Goal: Task Accomplishment & Management: Manage account settings

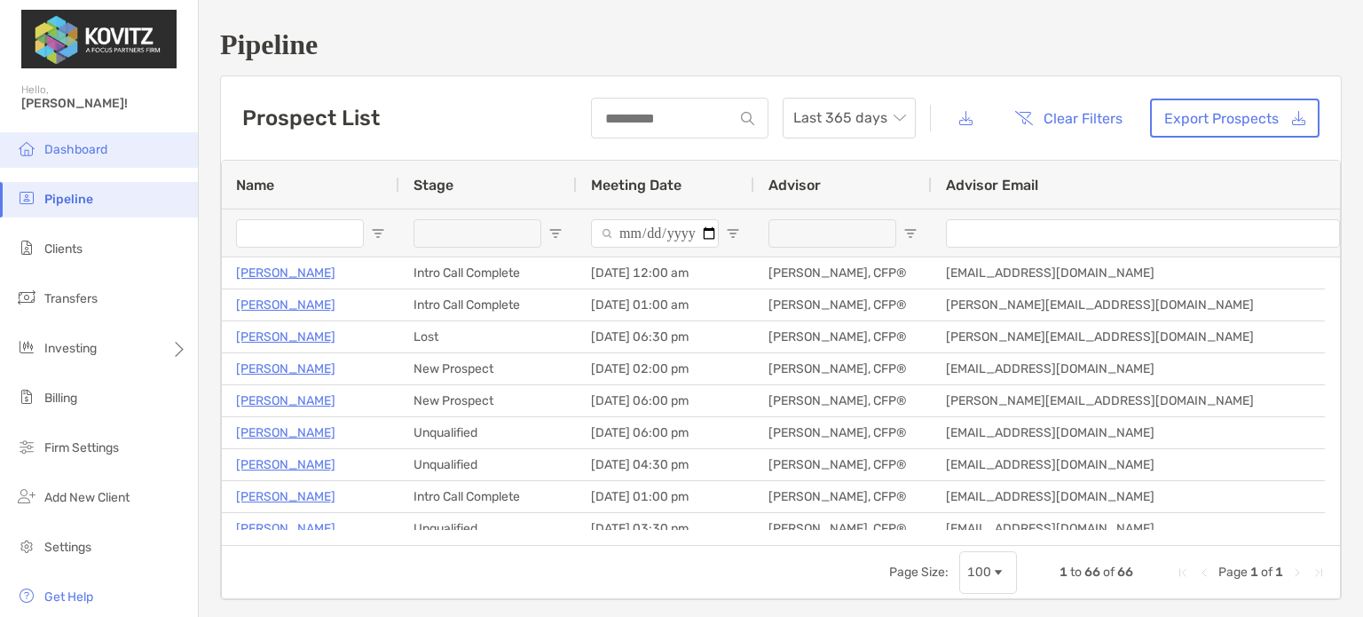
click at [80, 148] on span "Dashboard" at bounding box center [75, 149] width 63 height 15
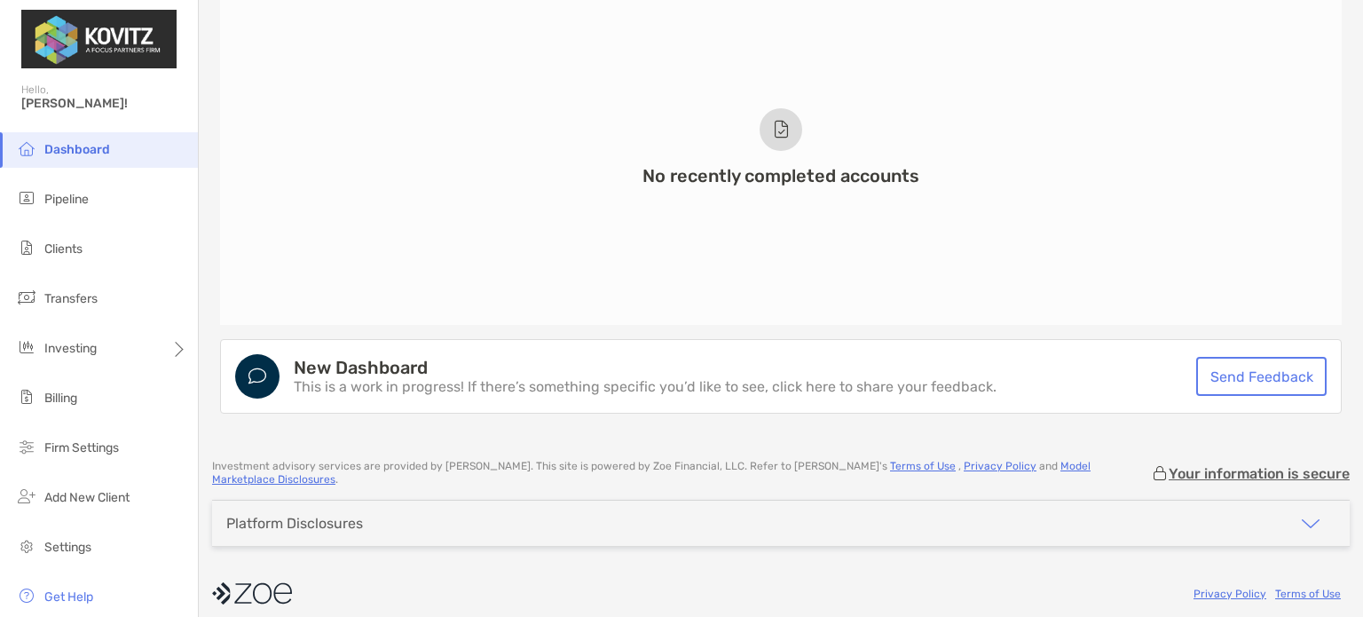
scroll to position [1354, 0]
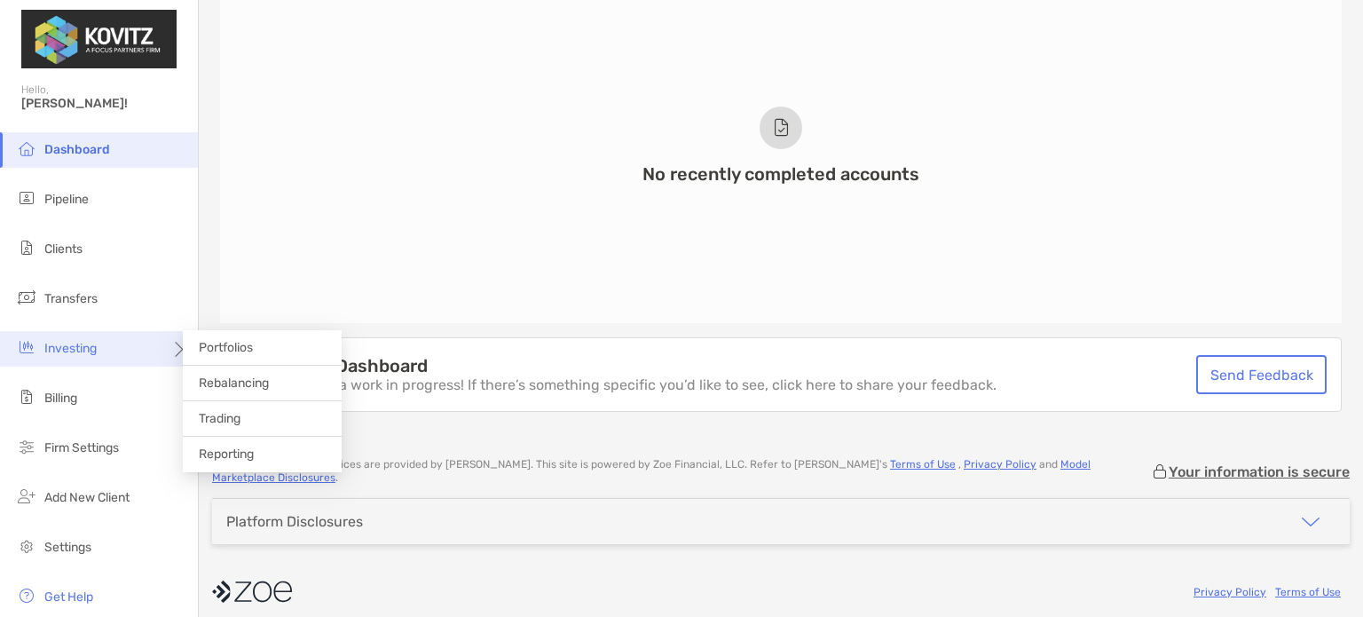
click at [53, 350] on span "Investing" at bounding box center [70, 348] width 52 height 15
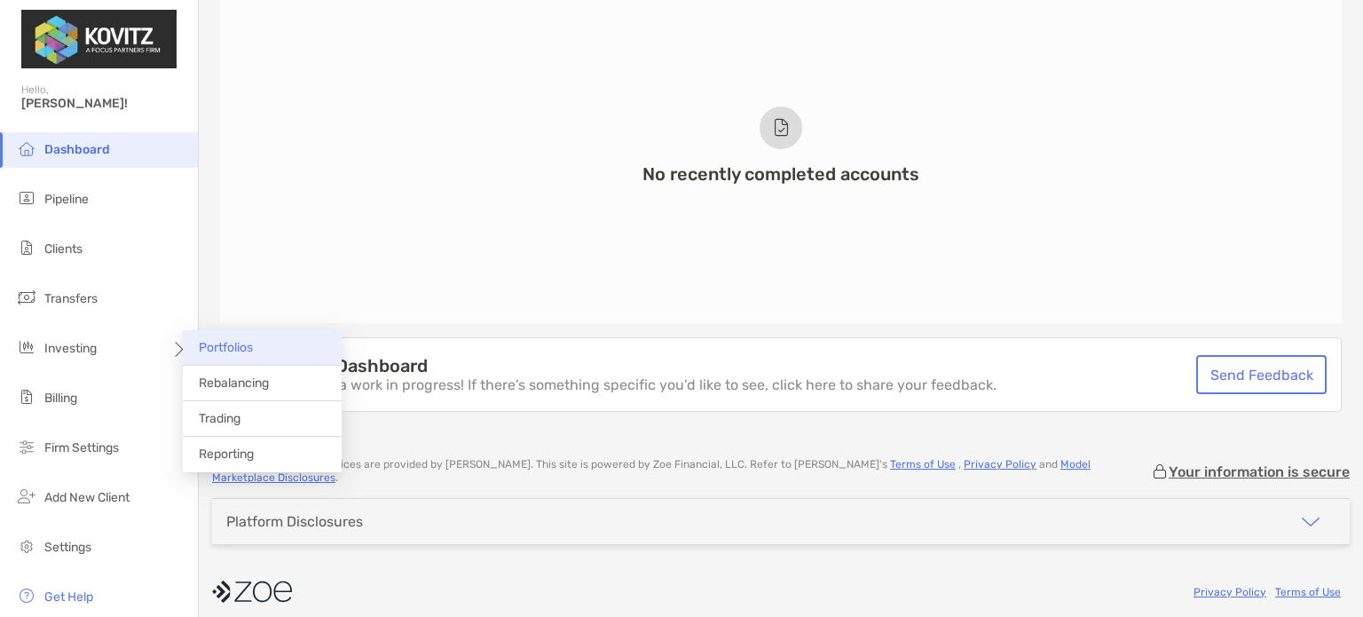
click at [243, 346] on span "Portfolios" at bounding box center [226, 347] width 54 height 15
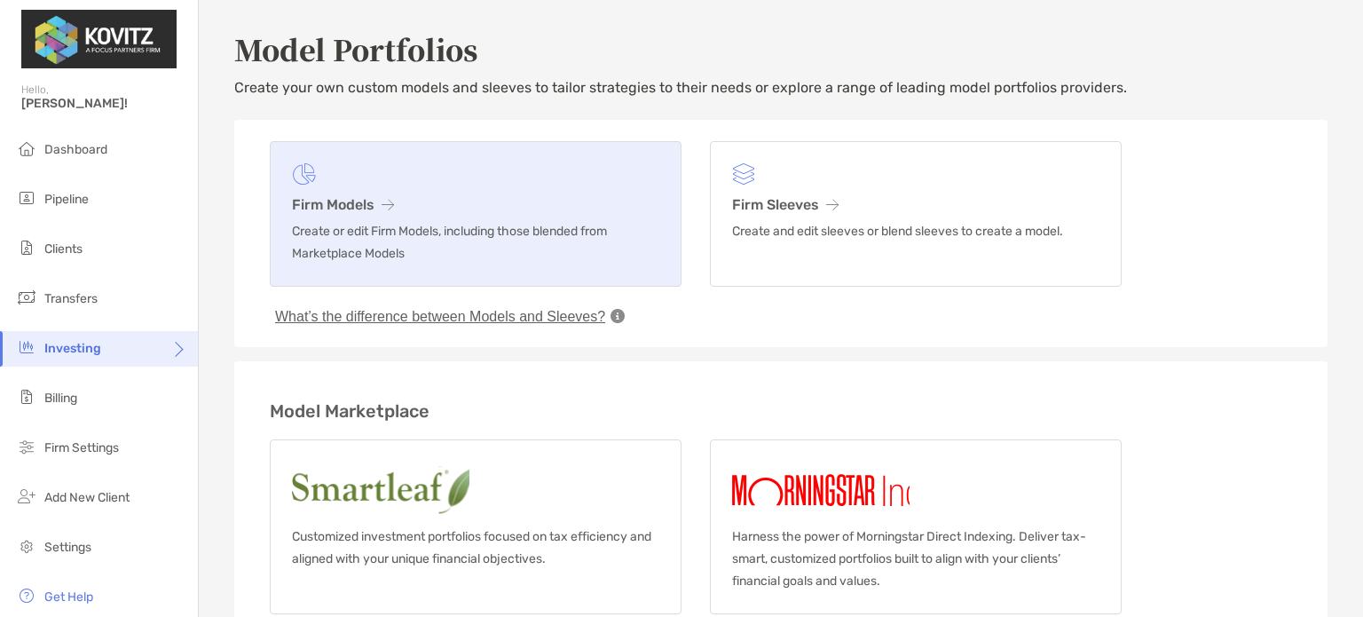
click at [315, 180] on icon at bounding box center [304, 173] width 24 height 21
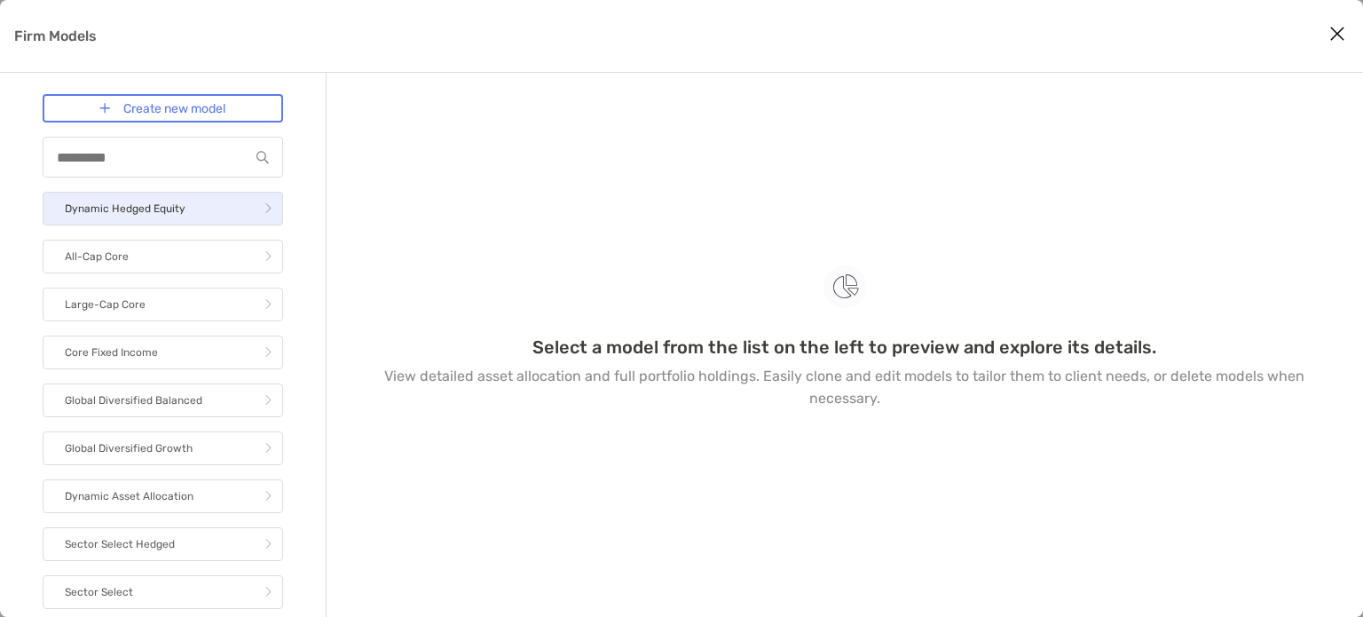
click at [120, 195] on link "Dynamic Hedged Equity" at bounding box center [163, 209] width 240 height 34
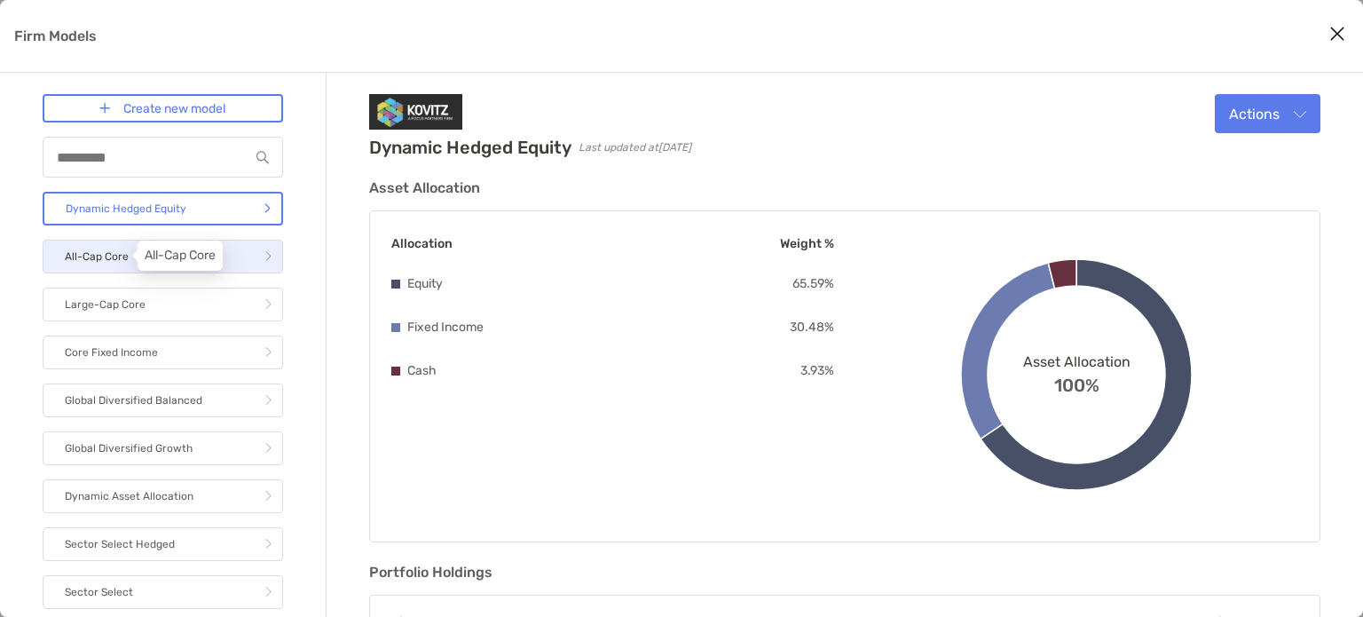
click at [96, 249] on p "All-Cap Core" at bounding box center [97, 257] width 64 height 22
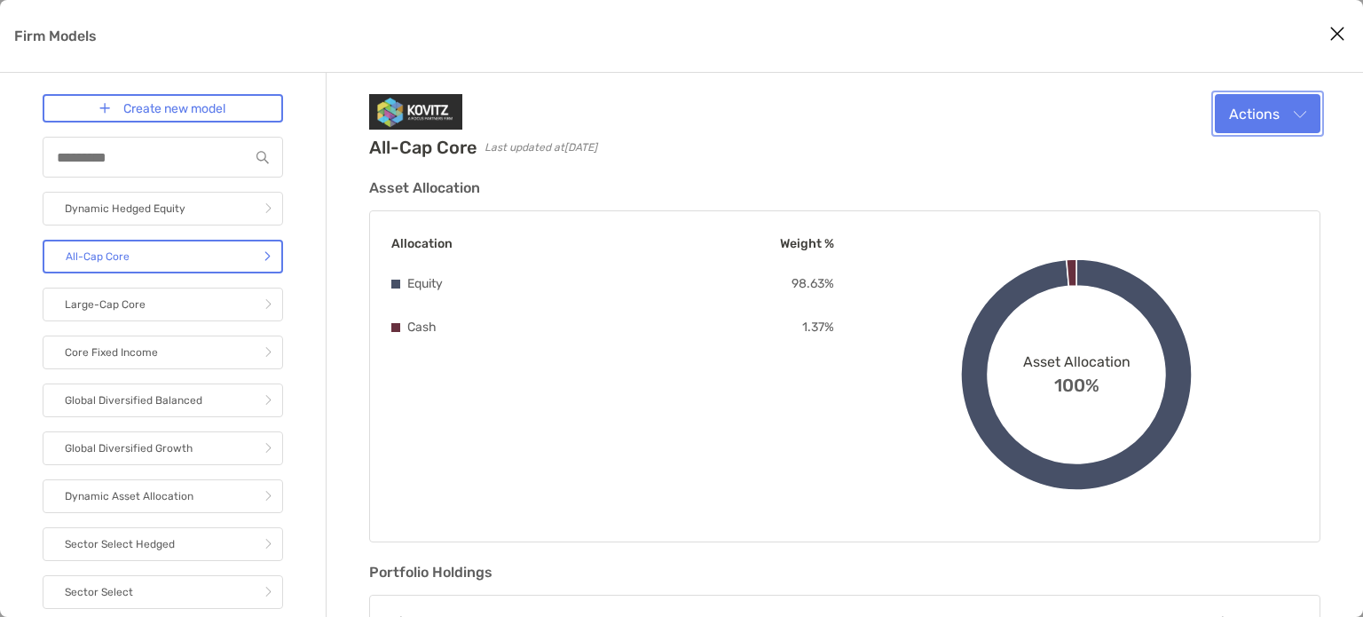
click at [1268, 120] on button "Actions" at bounding box center [1268, 113] width 106 height 39
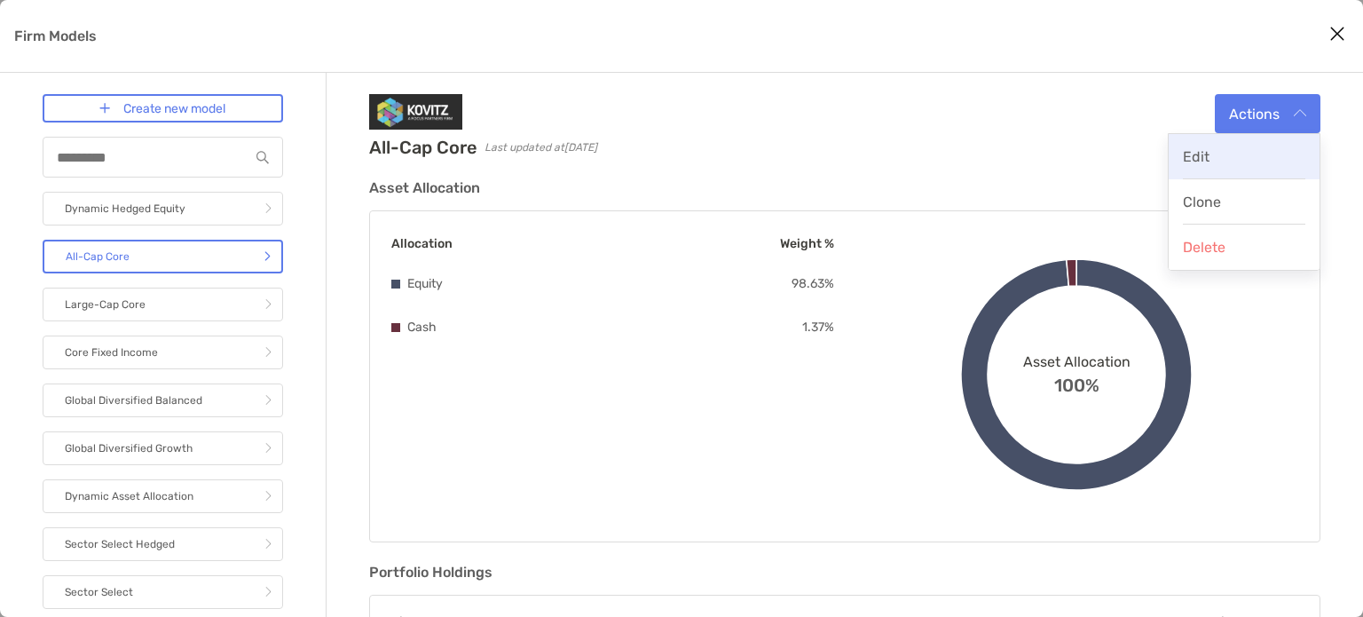
click at [1195, 154] on span "Edit" at bounding box center [1196, 156] width 27 height 17
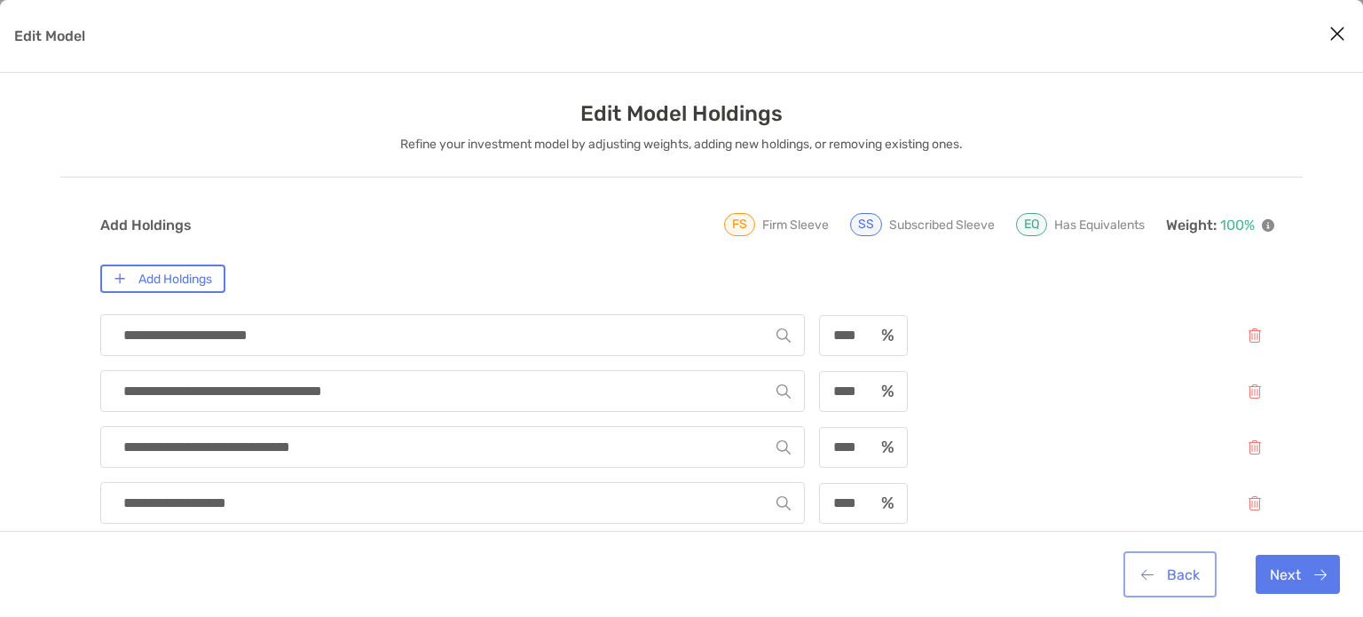
click at [1182, 578] on button "Back" at bounding box center [1170, 573] width 86 height 39
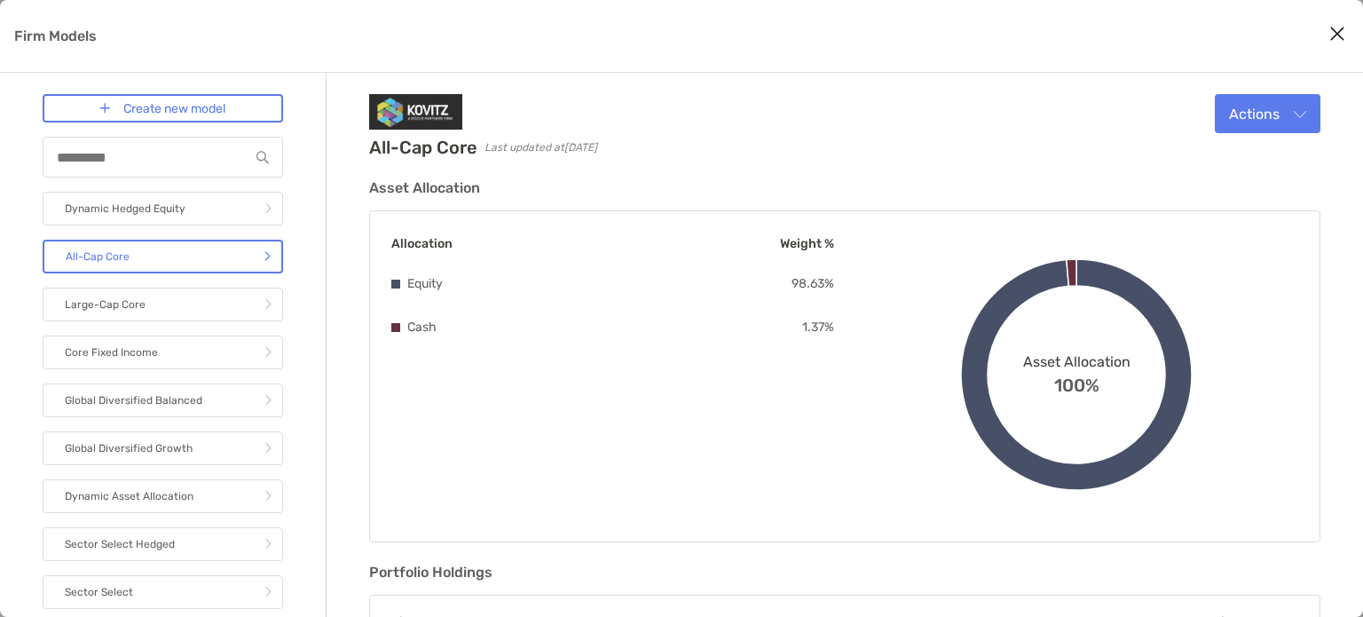
click at [46, 29] on p "Firm Models" at bounding box center [55, 36] width 83 height 22
click at [1334, 33] on icon "Close modal" at bounding box center [1337, 33] width 16 height 21
